Goal: Task Accomplishment & Management: Use online tool/utility

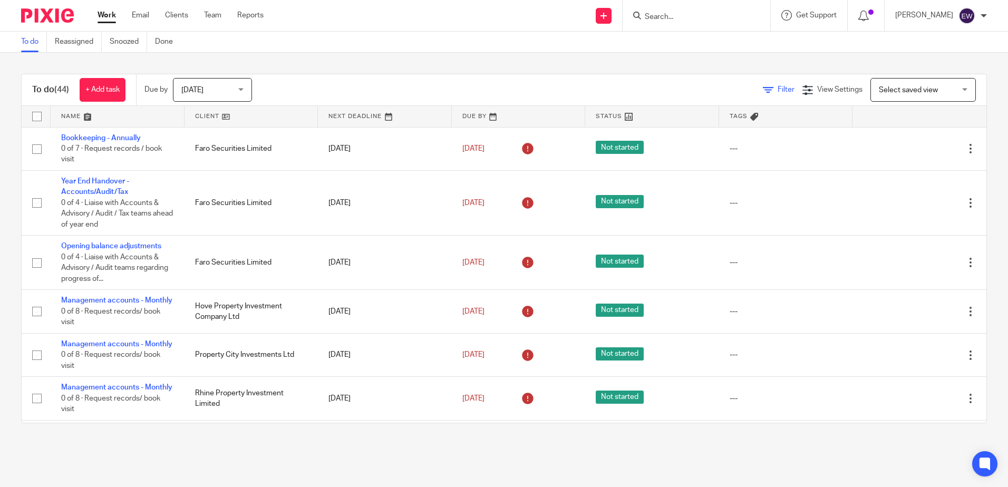
click at [763, 89] on icon at bounding box center [768, 90] width 11 height 11
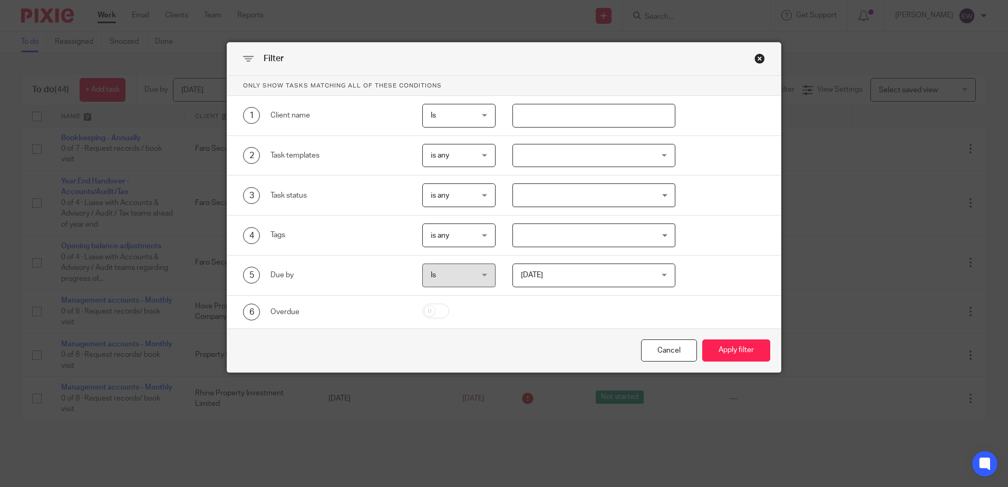
click at [529, 116] on input "text" at bounding box center [594, 116] width 163 height 24
type input "web furniture"
click at [702, 340] on button "Apply filter" at bounding box center [736, 351] width 68 height 23
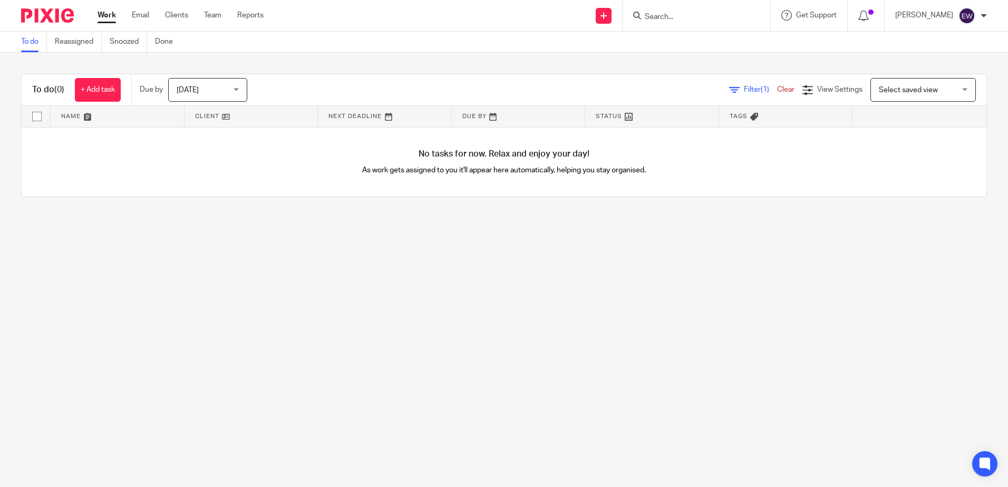
click at [729, 86] on link "Filter (1)" at bounding box center [753, 89] width 48 height 7
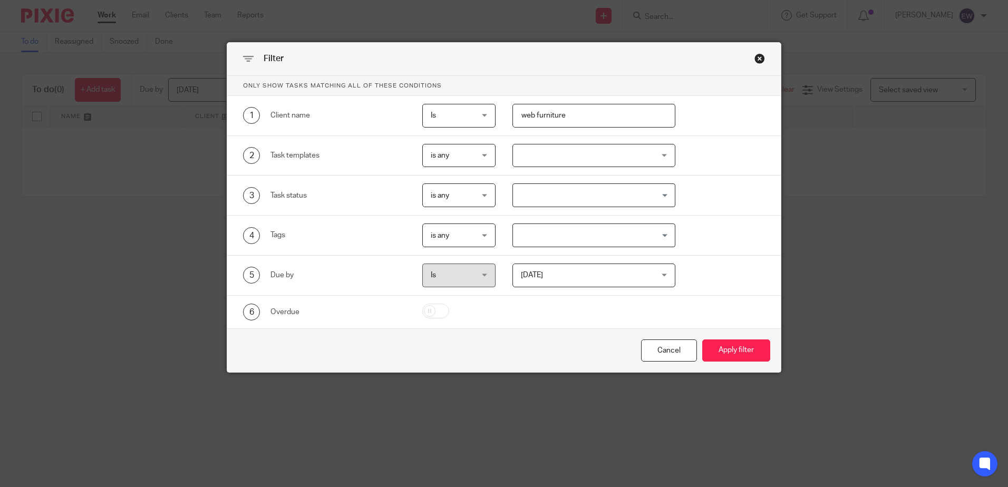
drag, startPoint x: 590, startPoint y: 127, endPoint x: 530, endPoint y: 123, distance: 59.7
click at [530, 123] on input "web furniture" at bounding box center [594, 116] width 163 height 24
type input "web"
click at [702, 350] on button "Apply filter" at bounding box center [736, 351] width 68 height 23
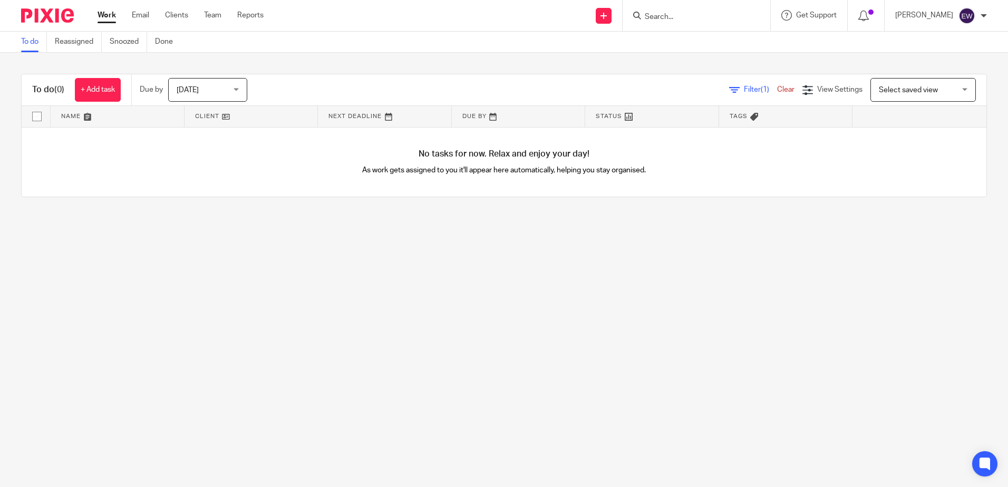
click at [770, 15] on div at bounding box center [697, 15] width 148 height 31
click at [739, 15] on input "Search" at bounding box center [691, 17] width 95 height 9
type input "web fur"
click at [744, 40] on link at bounding box center [732, 41] width 181 height 16
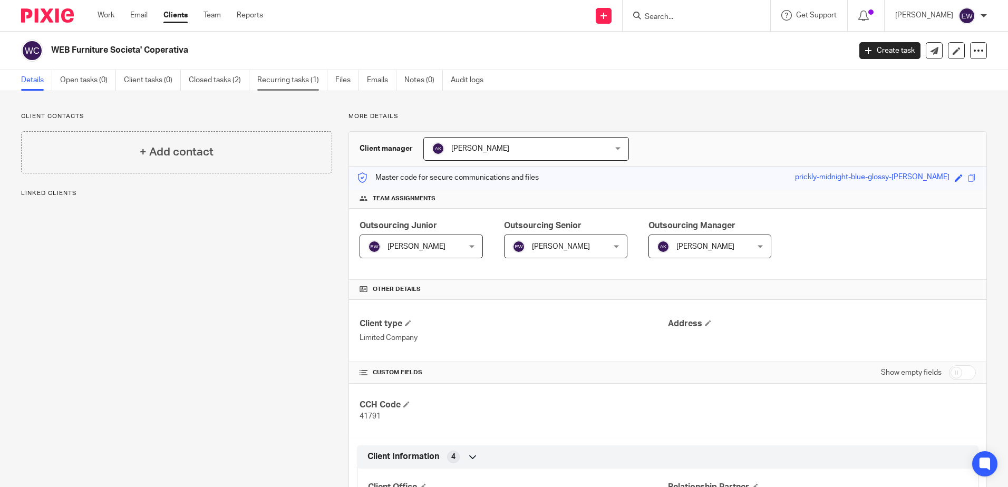
click at [265, 82] on link "Recurring tasks (1)" at bounding box center [292, 80] width 70 height 21
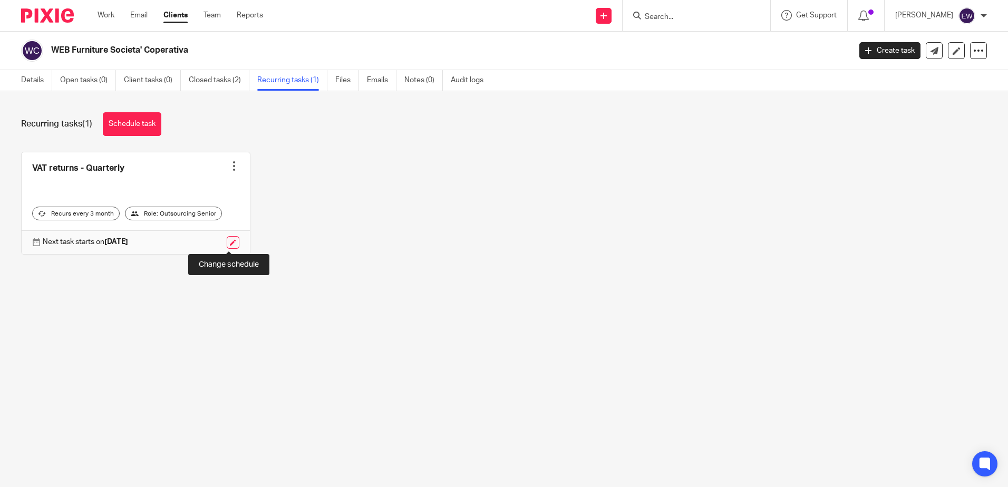
click at [227, 247] on link at bounding box center [233, 242] width 13 height 13
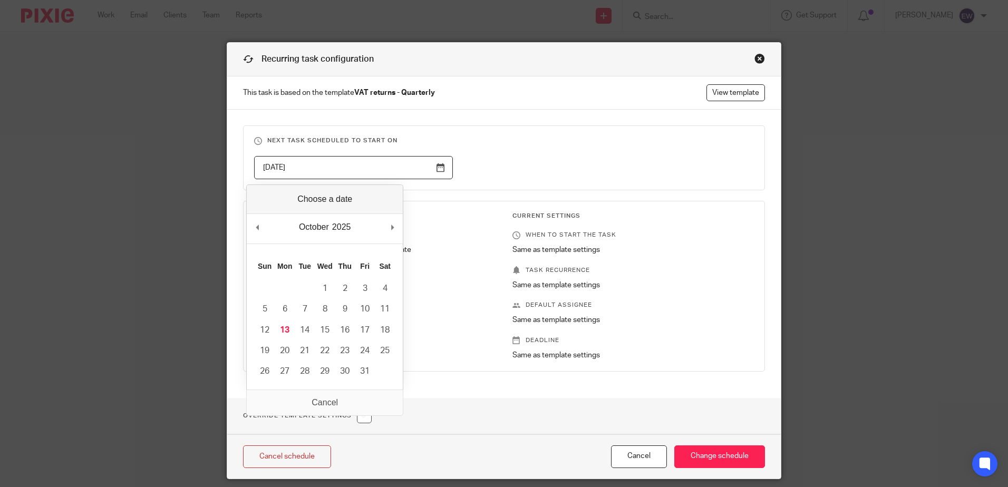
click at [406, 170] on input "[DATE]" at bounding box center [353, 168] width 199 height 24
type input "[DATE]"
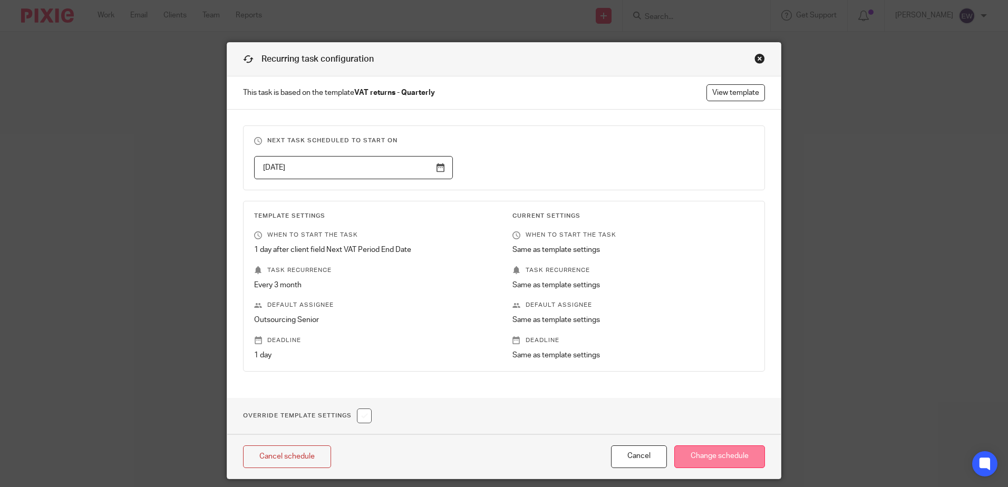
click at [691, 461] on input "Change schedule" at bounding box center [719, 457] width 91 height 23
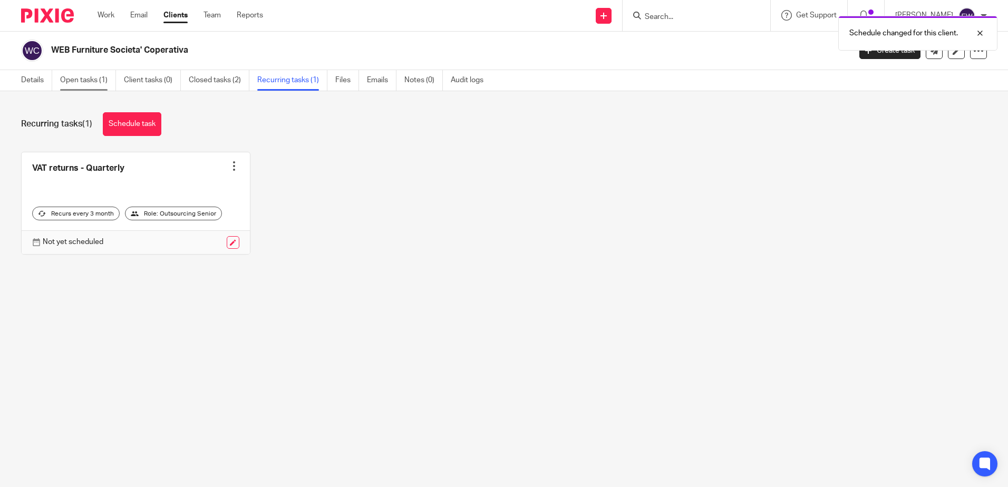
click at [99, 81] on link "Open tasks (1)" at bounding box center [88, 80] width 56 height 21
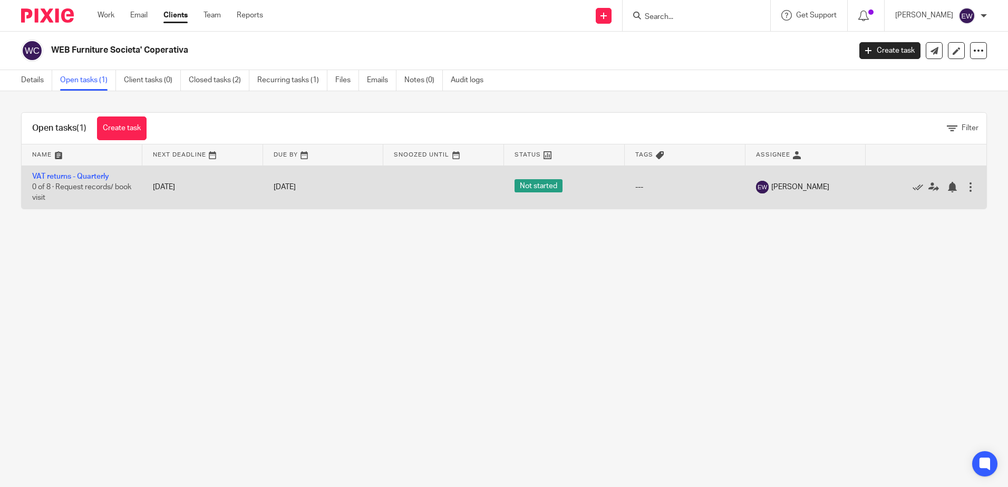
click at [85, 181] on td "VAT returns - Quarterly 0 of 8 · Request records/ book visit" at bounding box center [82, 187] width 121 height 43
click at [102, 173] on link "VAT returns - Quarterly" at bounding box center [70, 176] width 77 height 7
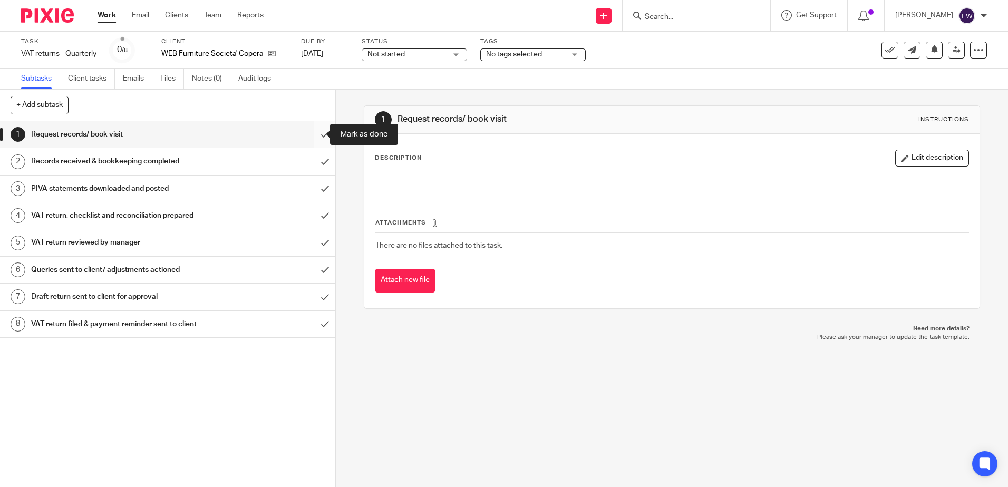
click at [319, 130] on input "submit" at bounding box center [167, 134] width 335 height 26
click at [313, 167] on input "submit" at bounding box center [167, 161] width 335 height 26
click at [316, 187] on input "submit" at bounding box center [167, 189] width 335 height 26
click at [270, 213] on div "VAT return, checklist and reconciliation prepared" at bounding box center [167, 216] width 273 height 16
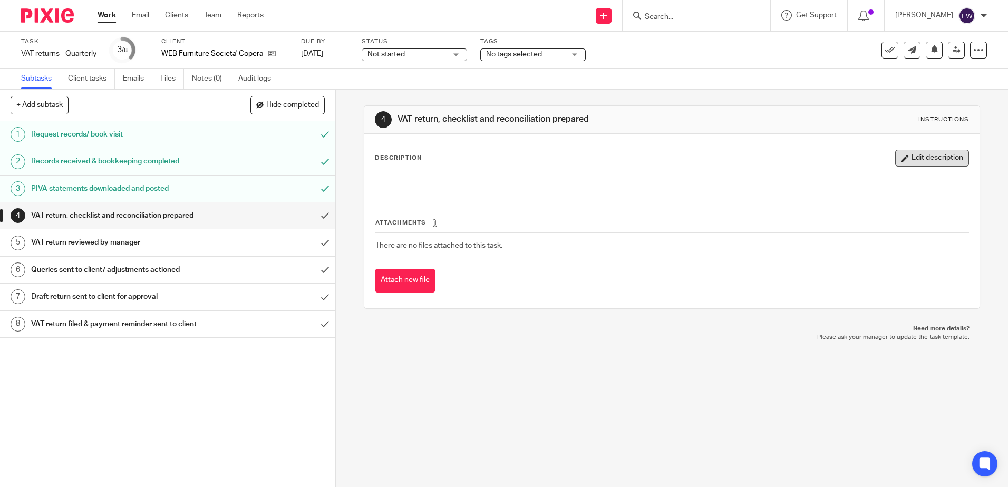
click at [940, 153] on button "Edit description" at bounding box center [932, 158] width 74 height 17
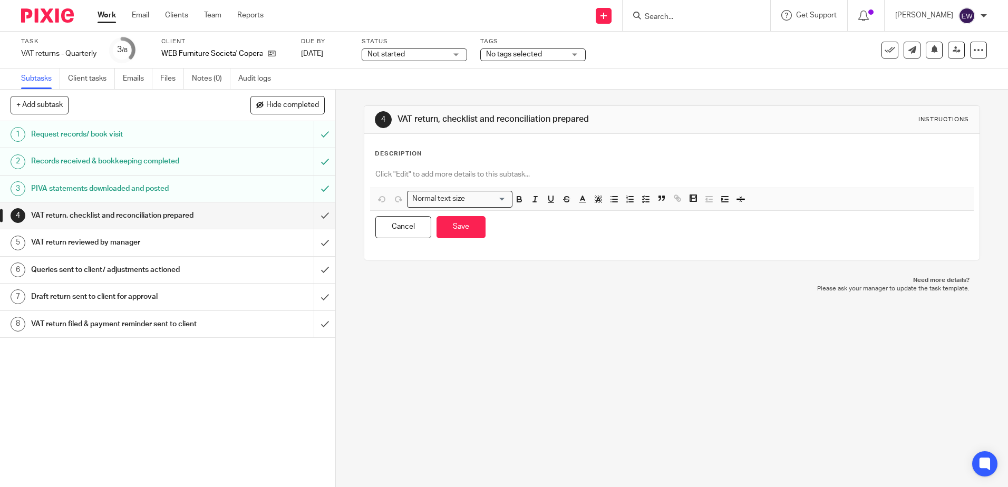
click at [516, 167] on div at bounding box center [671, 176] width 603 height 24
click at [469, 232] on button "Save" at bounding box center [461, 227] width 49 height 23
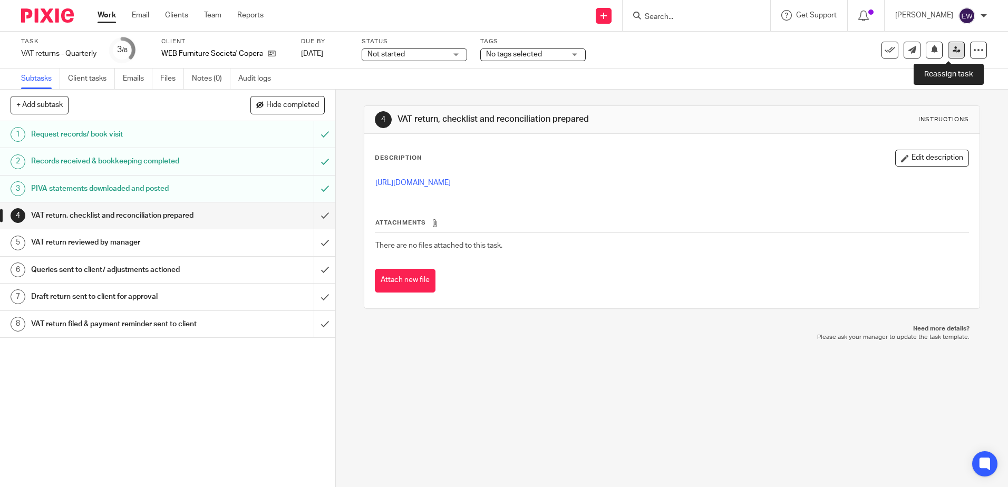
click at [953, 50] on icon at bounding box center [957, 50] width 8 height 8
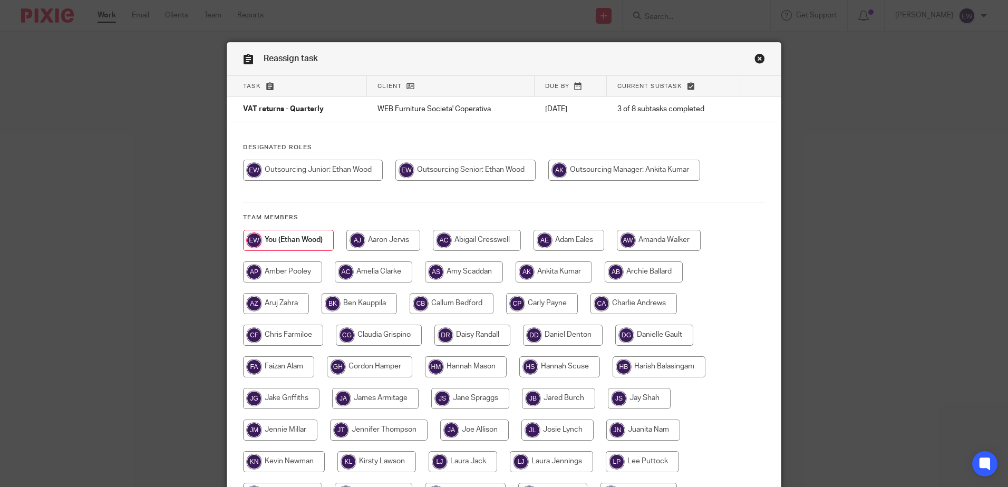
click at [603, 174] on input "radio" at bounding box center [624, 170] width 152 height 21
radio input "true"
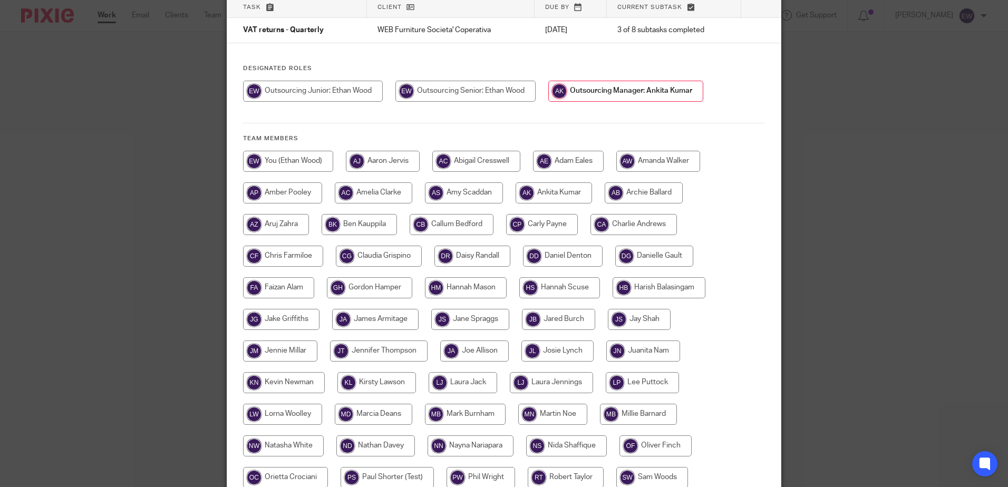
scroll to position [241, 0]
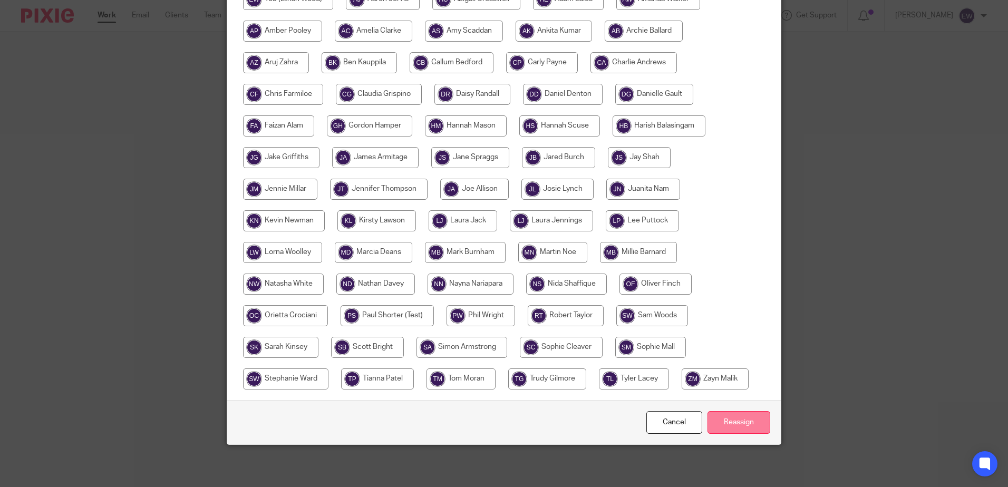
click at [742, 418] on input "Reassign" at bounding box center [739, 422] width 63 height 23
